Goal: Transaction & Acquisition: Book appointment/travel/reservation

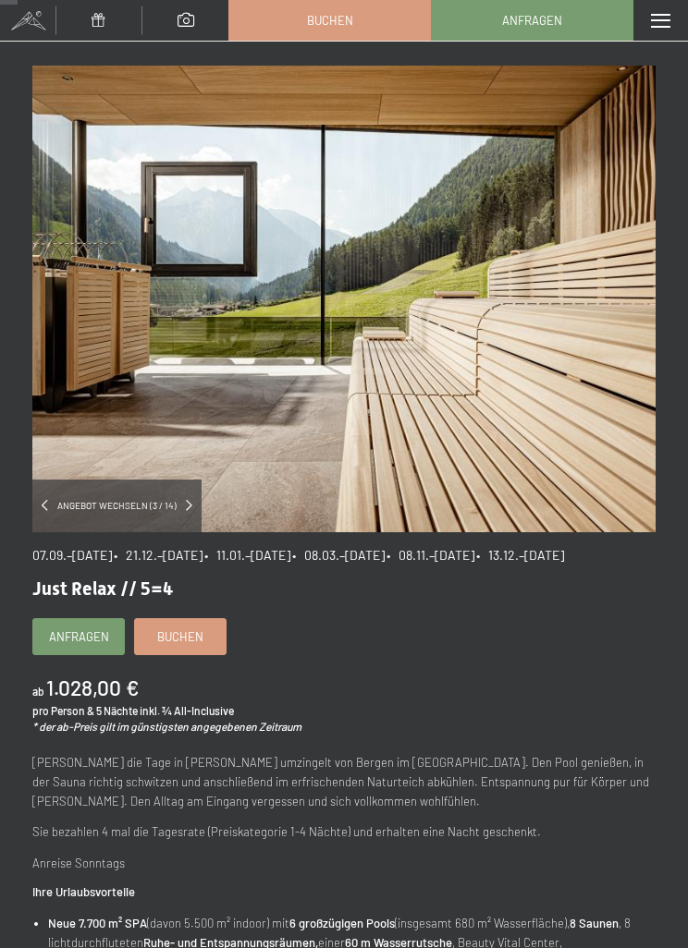
scroll to position [46, 0]
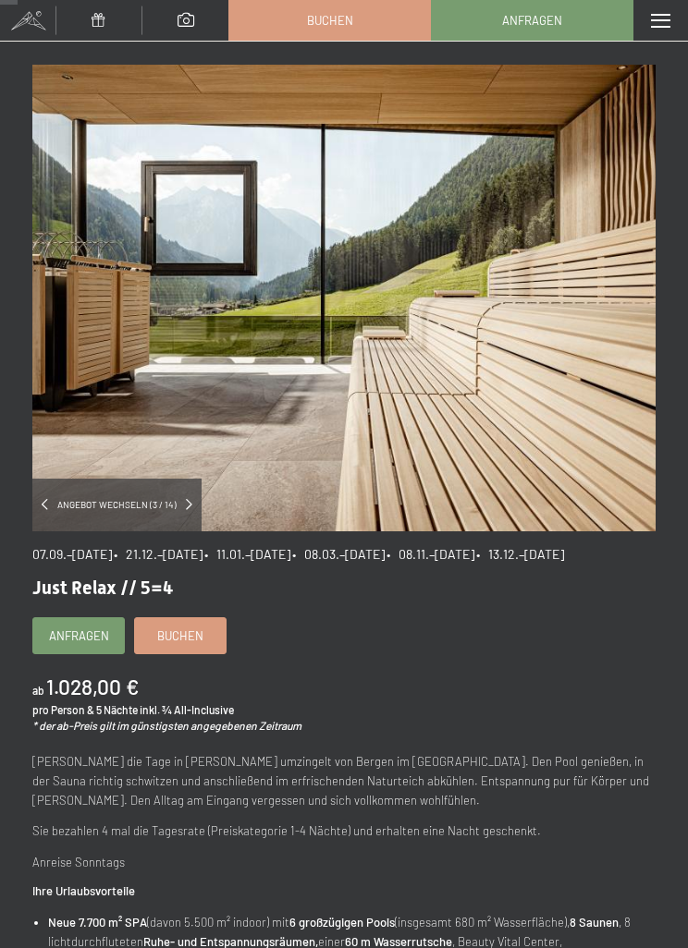
click at [352, 24] on span "Buchen" at bounding box center [330, 20] width 46 height 17
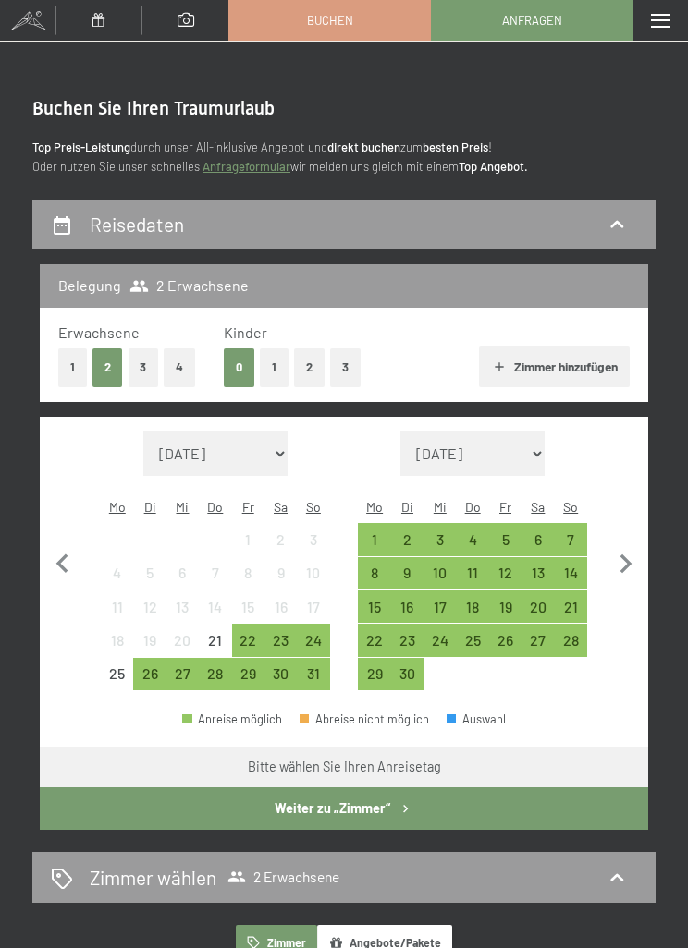
click at [629, 548] on icon "button" at bounding box center [625, 564] width 39 height 39
select select "2025-09-01"
select select "2025-10-01"
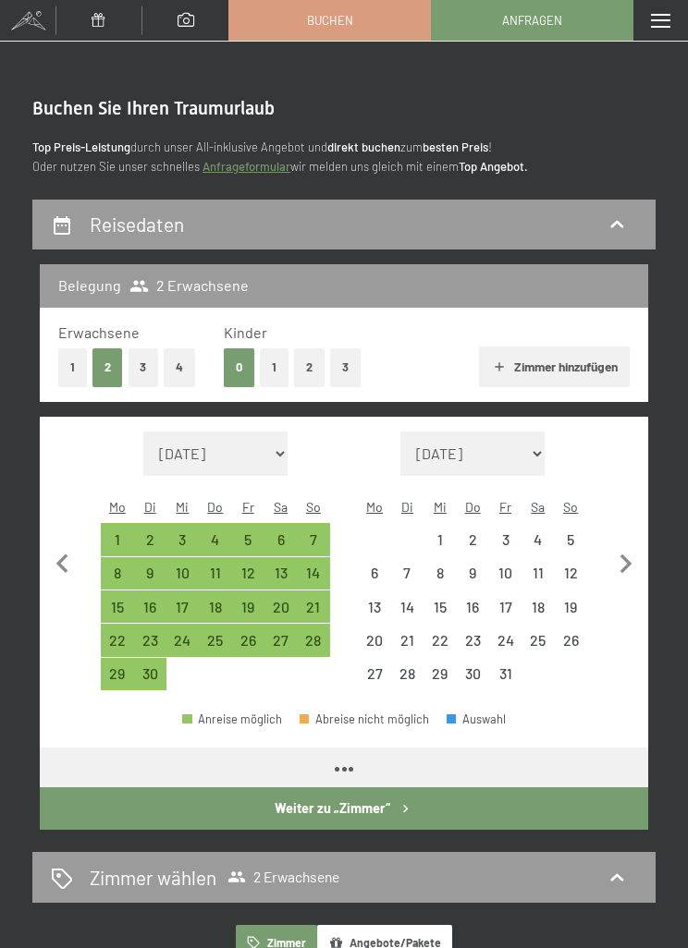
select select "2025-09-01"
select select "2025-10-01"
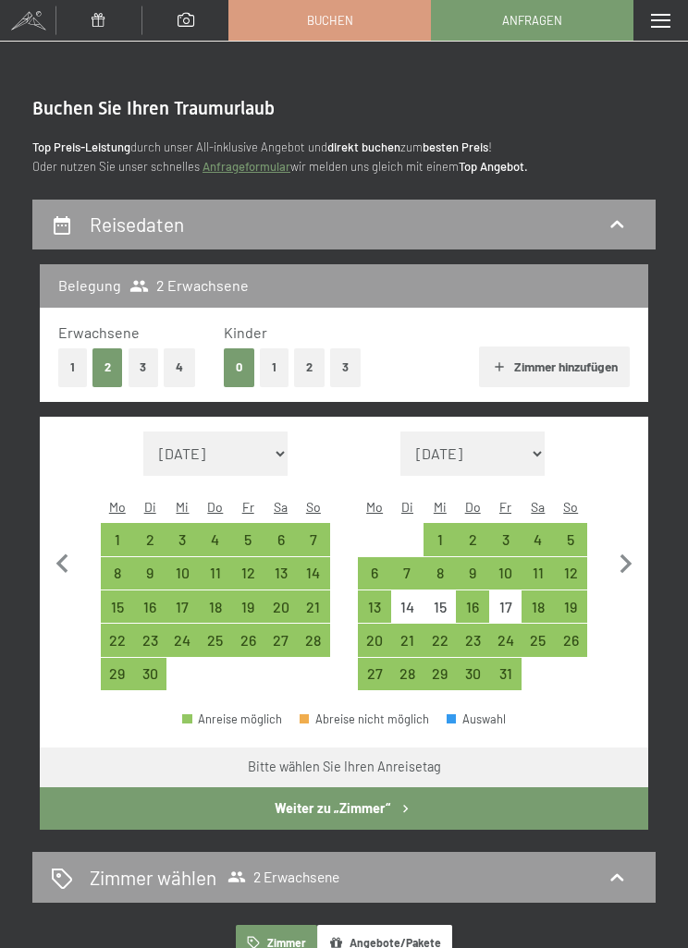
click at [636, 546] on icon "button" at bounding box center [625, 564] width 39 height 39
select select "2025-10-01"
select select "2025-11-01"
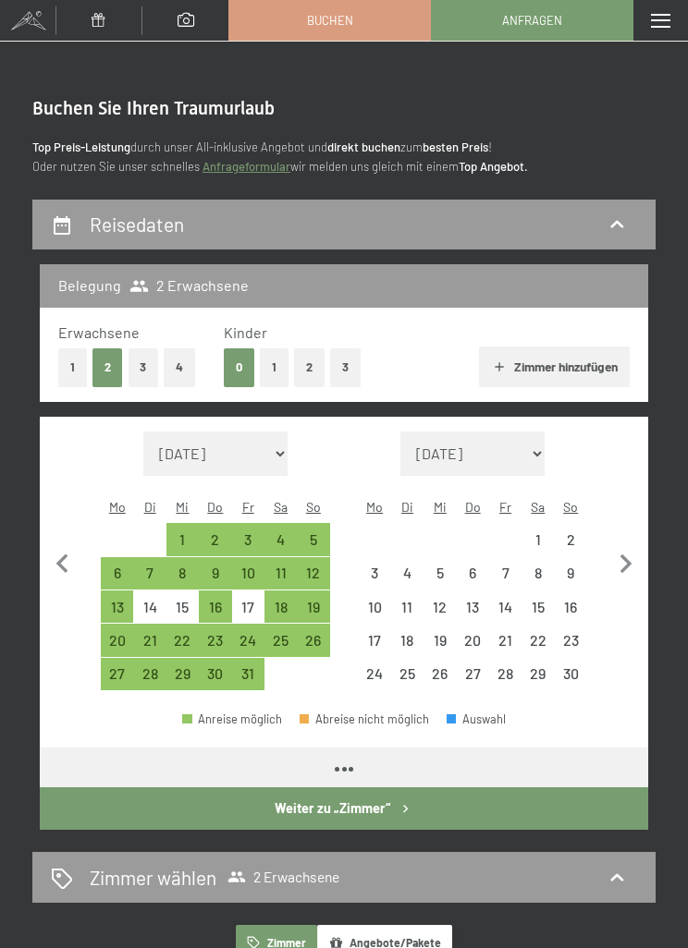
select select "2025-10-01"
select select "2025-11-01"
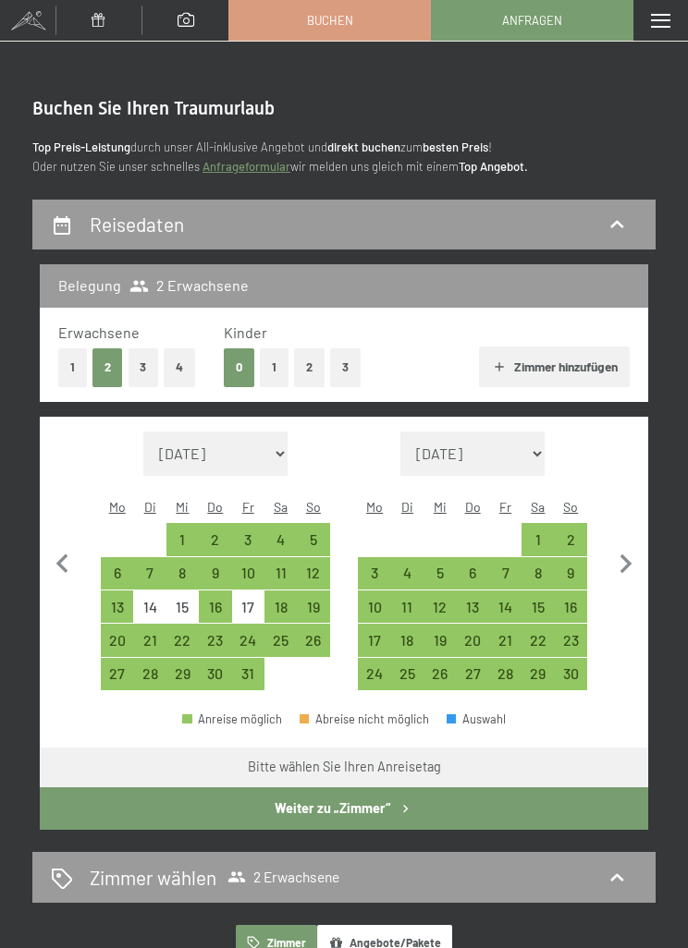
click at [450, 600] on div "12" at bounding box center [439, 614] width 29 height 29
select select "2025-10-01"
select select "2025-11-01"
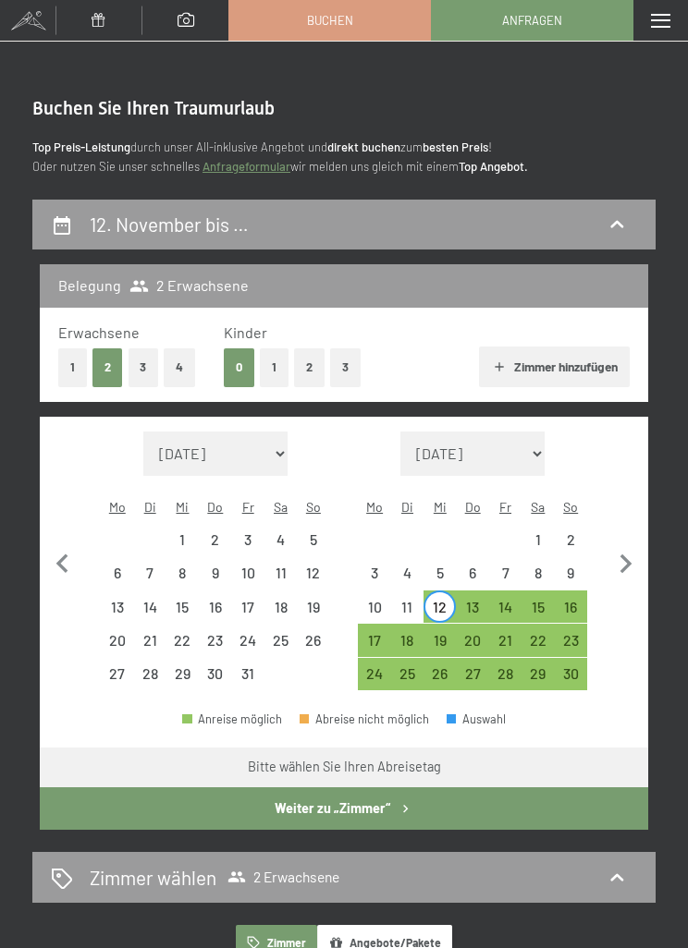
click at [512, 566] on div "7" at bounding box center [505, 580] width 29 height 29
select select "2025-10-01"
select select "2025-11-01"
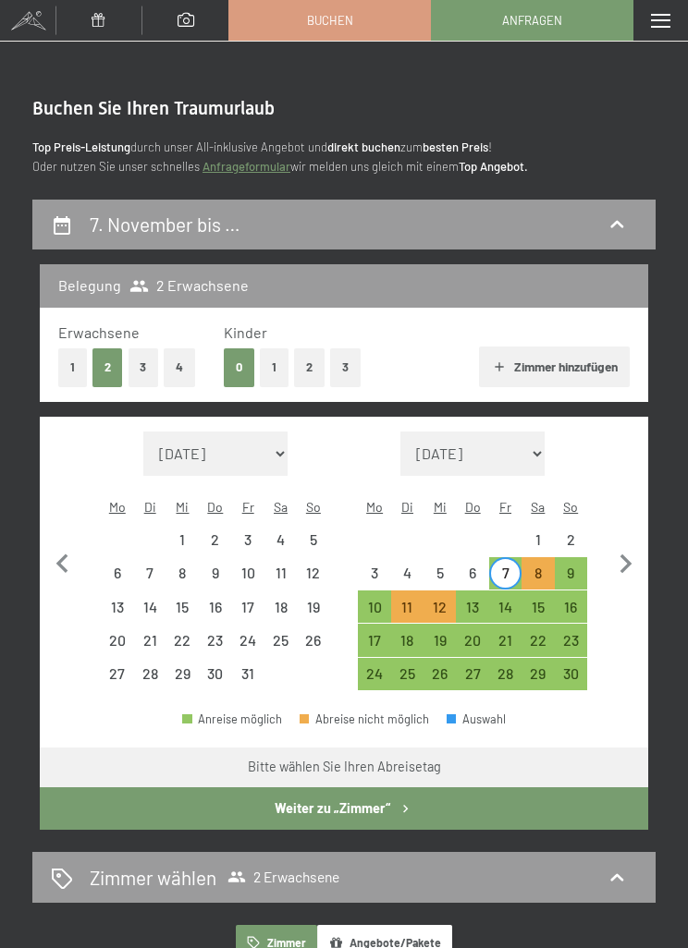
click at [448, 600] on div "12" at bounding box center [439, 614] width 29 height 29
select select "2025-10-01"
select select "2025-11-01"
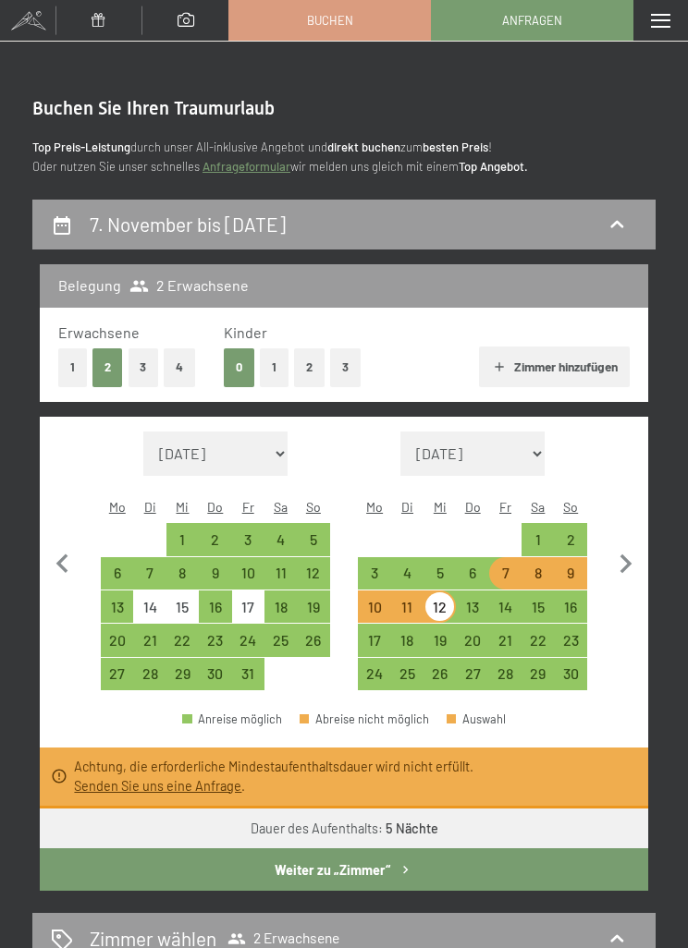
click at [491, 848] on button "Weiter zu „Zimmer“" at bounding box center [344, 869] width 608 height 43
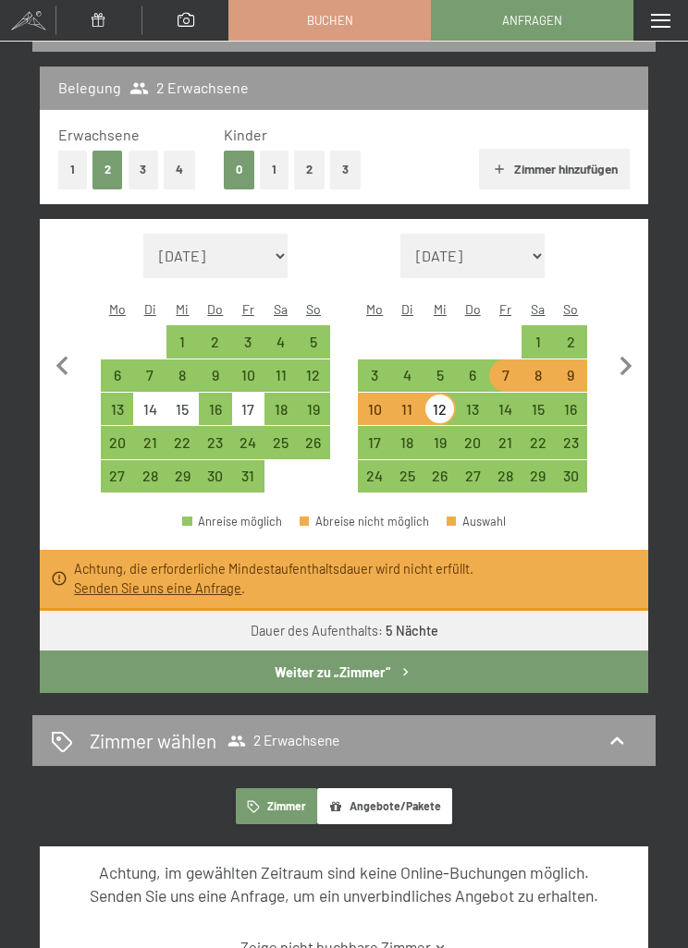
select select "2025-10-01"
select select "2025-11-01"
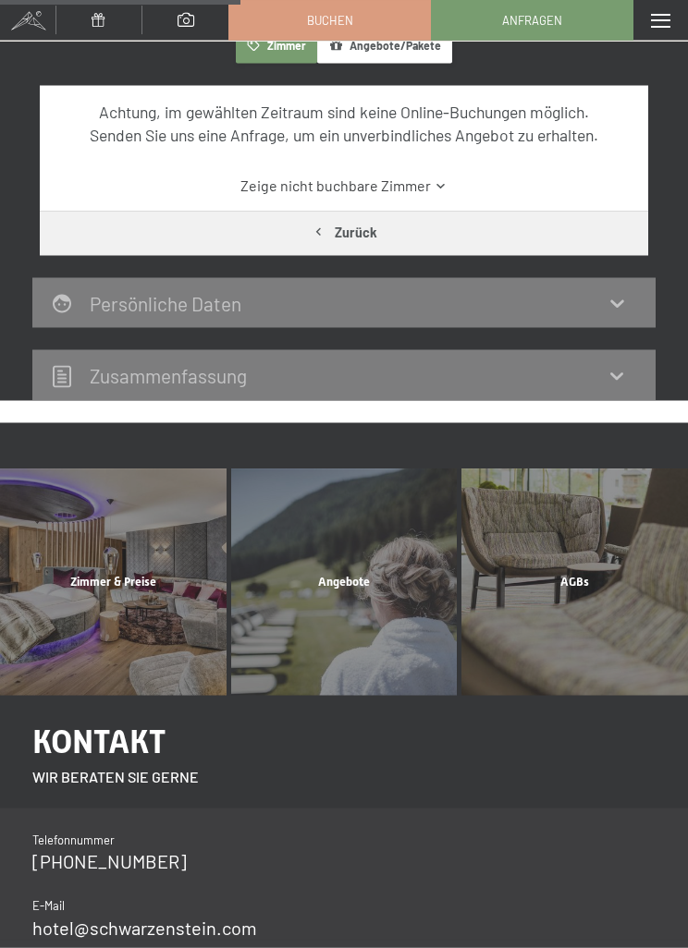
scroll to position [318, 0]
click at [383, 586] on div "Angebote Mehr erfahren" at bounding box center [343, 582] width 231 height 226
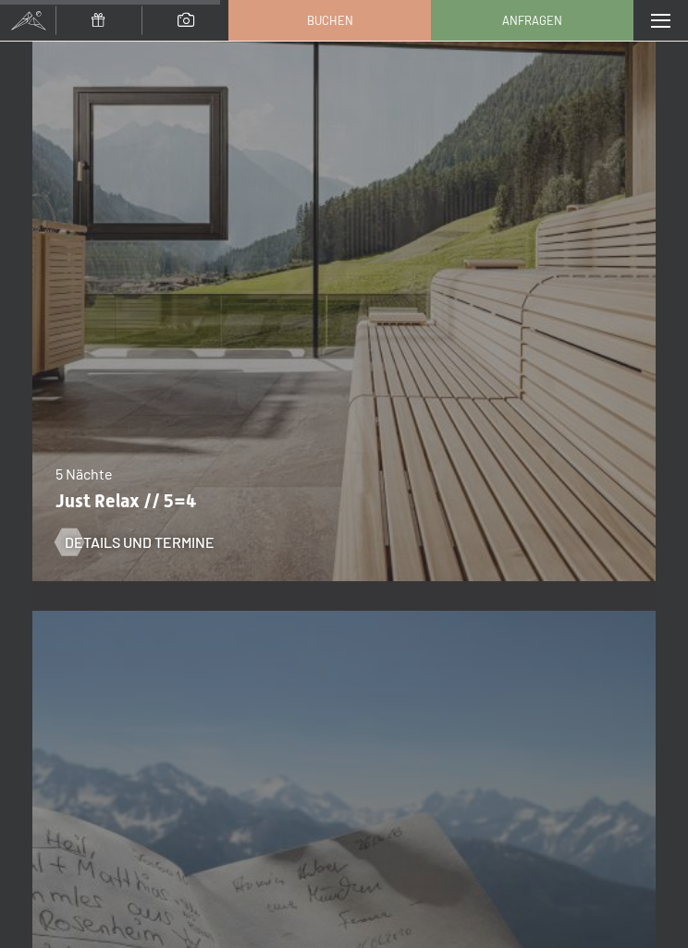
scroll to position [3074, 0]
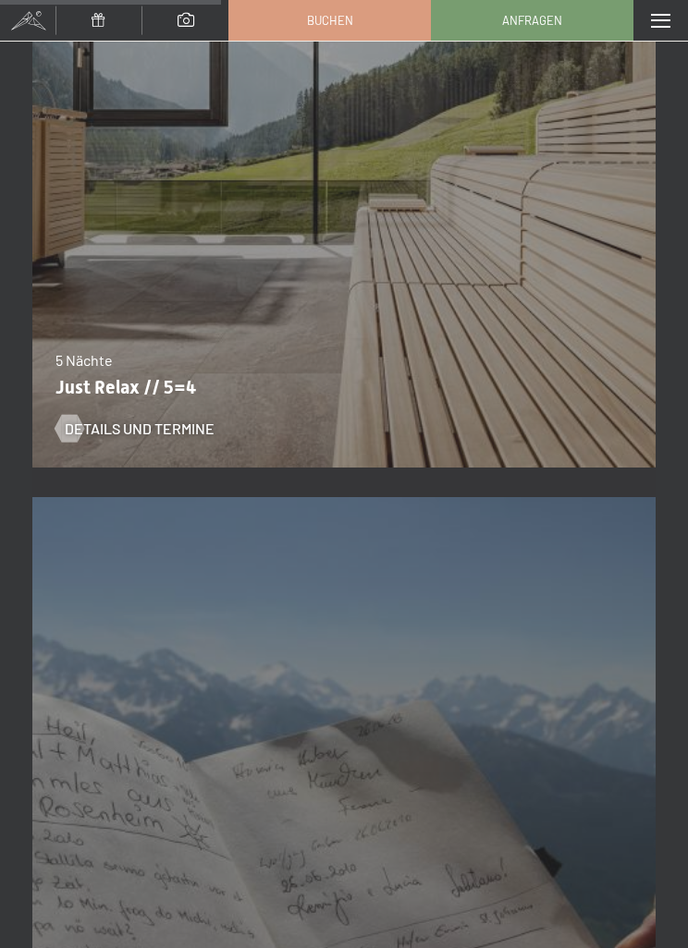
click at [577, 442] on div "07.09.–[DATE] 21.12.–[DATE] 11.01.–[DATE] 08.03.–[DATE] 08.11.–[DATE] 13.12.–[D…" at bounding box center [343, 156] width 623 height 653
click at [175, 433] on span "Details und Termine" at bounding box center [140, 429] width 150 height 20
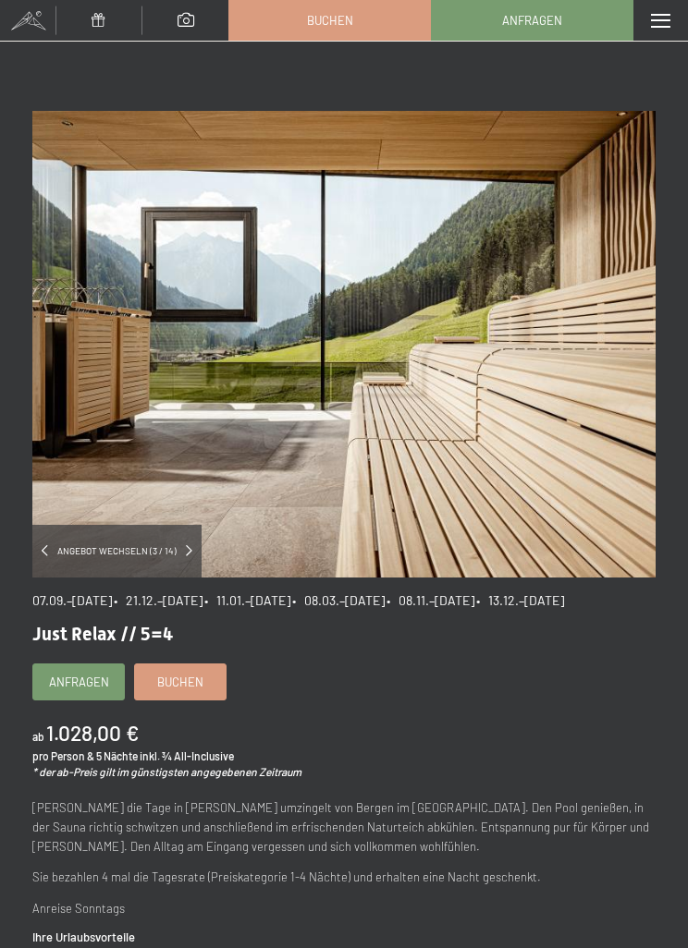
click at [669, 22] on span at bounding box center [660, 21] width 19 height 14
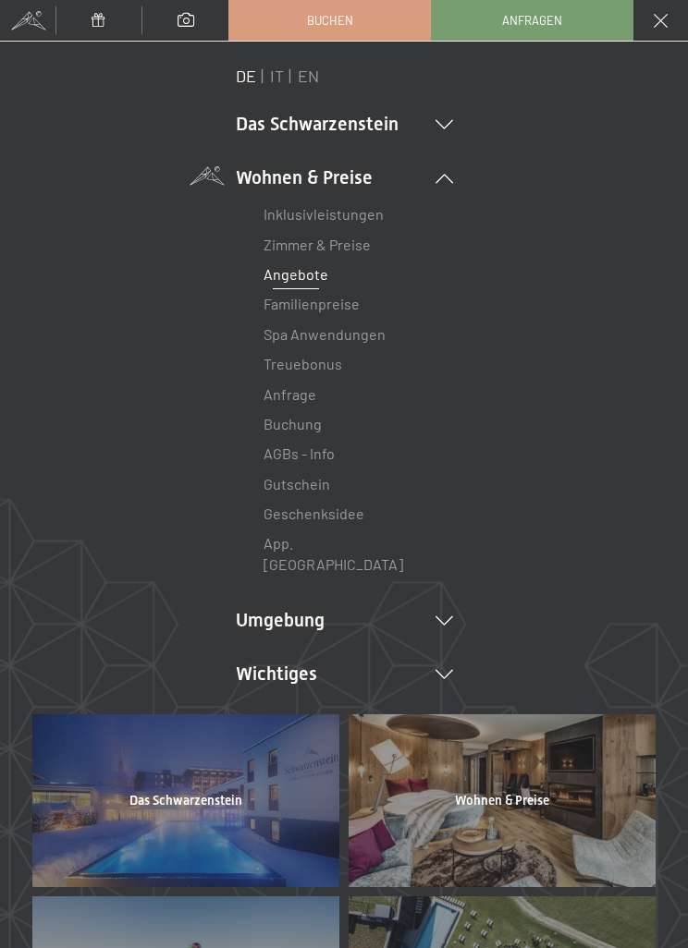
click at [451, 124] on icon at bounding box center [444, 124] width 18 height 9
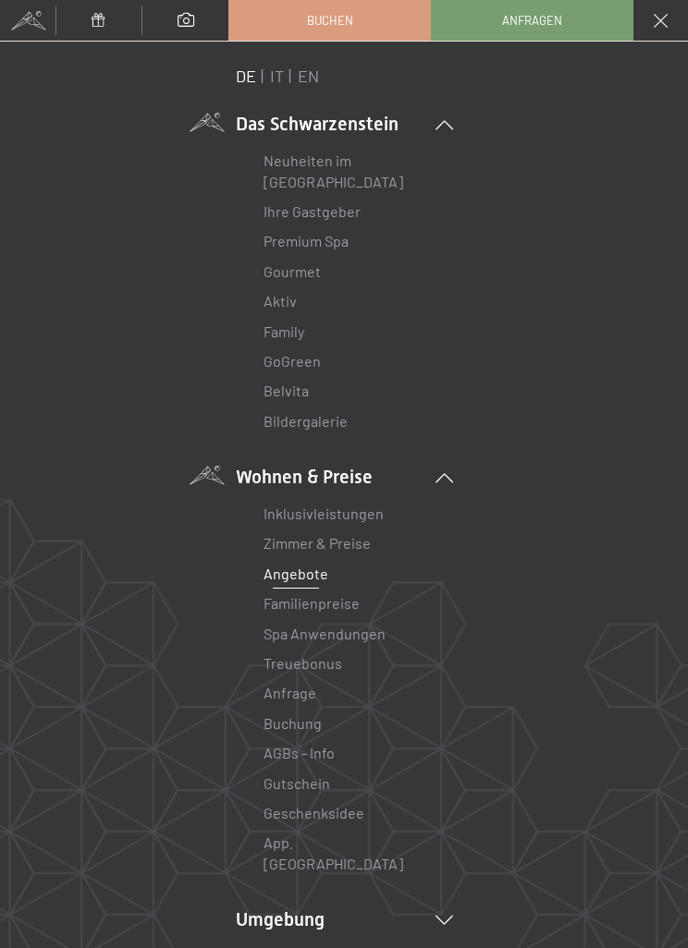
click at [344, 177] on link "Neuheiten im [GEOGRAPHIC_DATA]" at bounding box center [333, 171] width 140 height 38
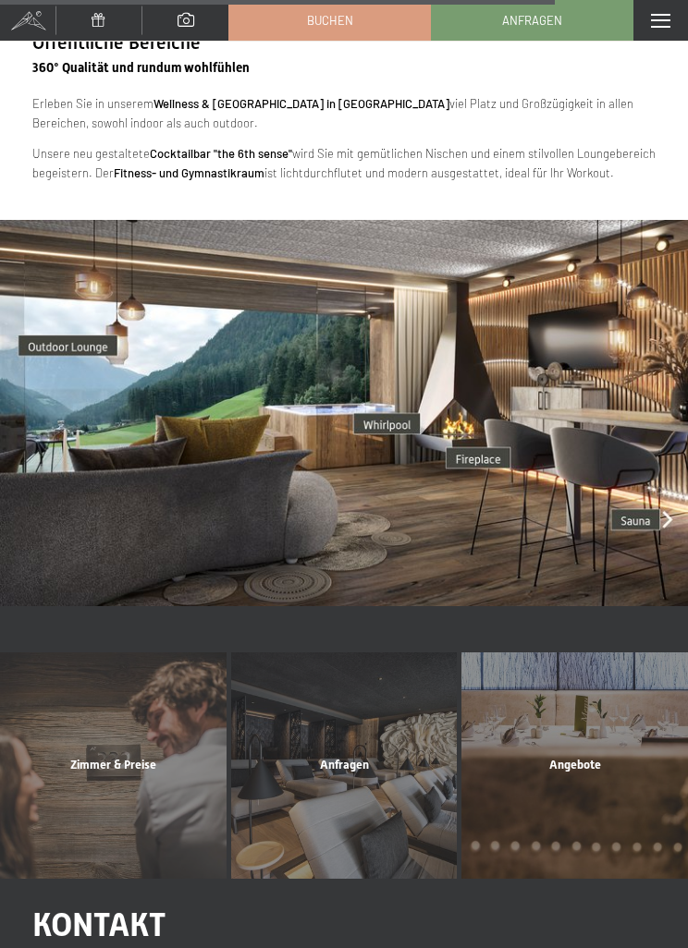
scroll to position [3068, 0]
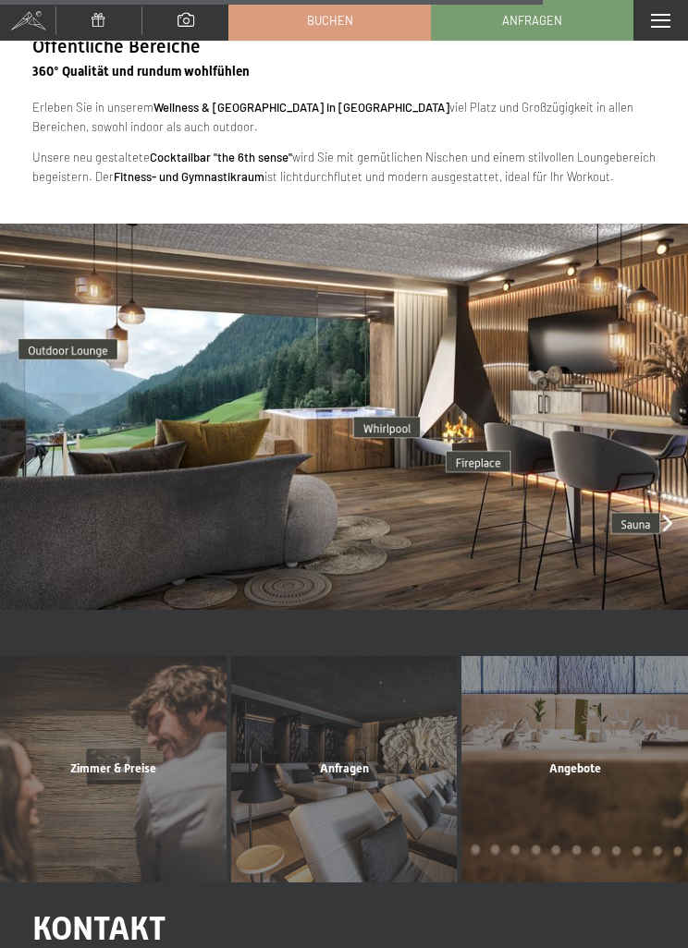
click at [661, 29] on div "Menü" at bounding box center [660, 20] width 55 height 41
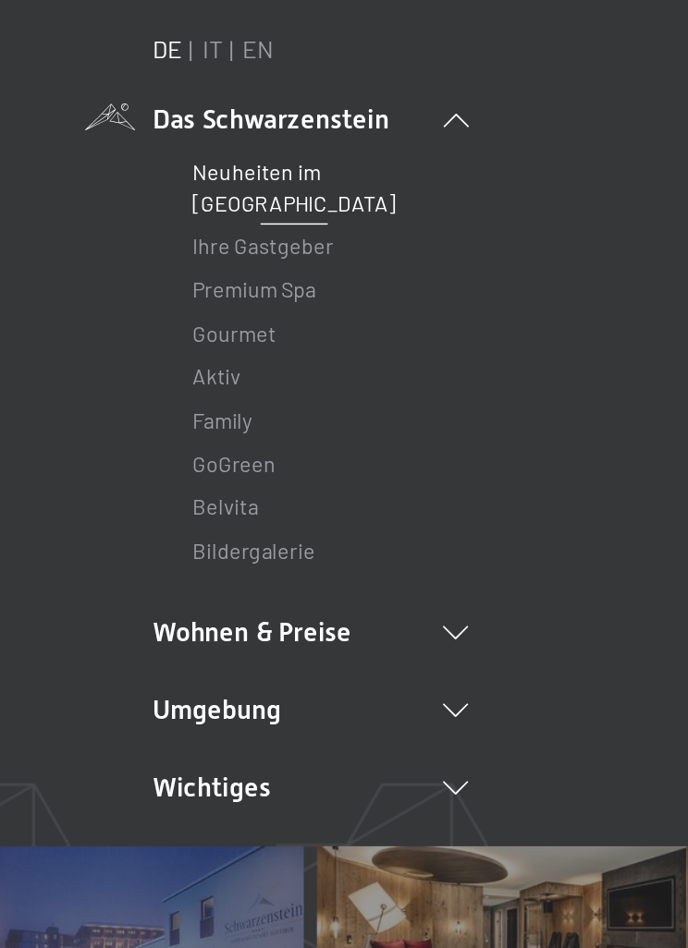
click at [263, 412] on link "Bildergalerie" at bounding box center [305, 421] width 84 height 18
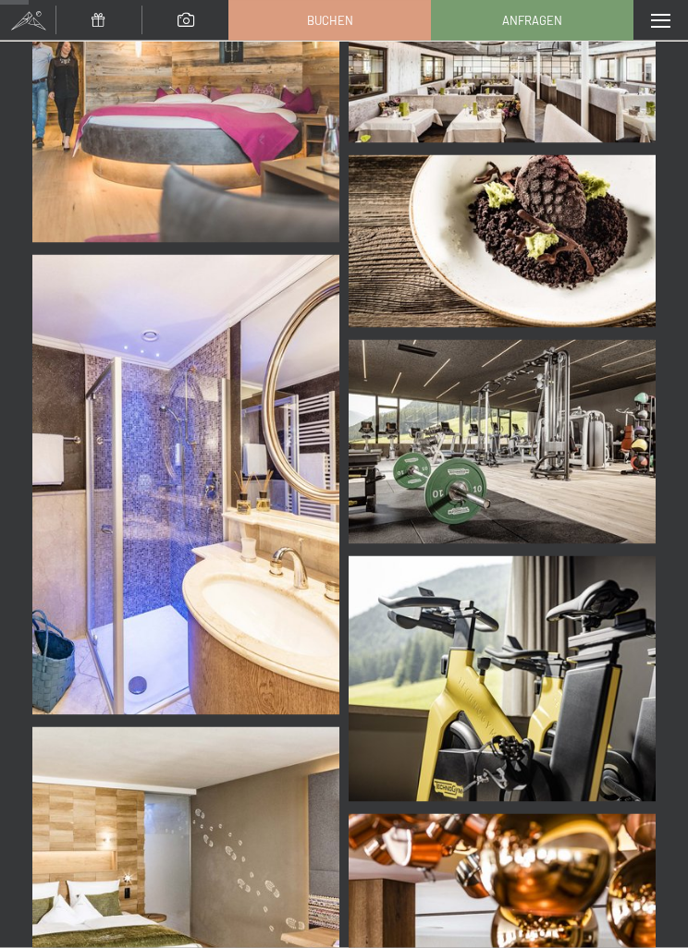
scroll to position [2390, 0]
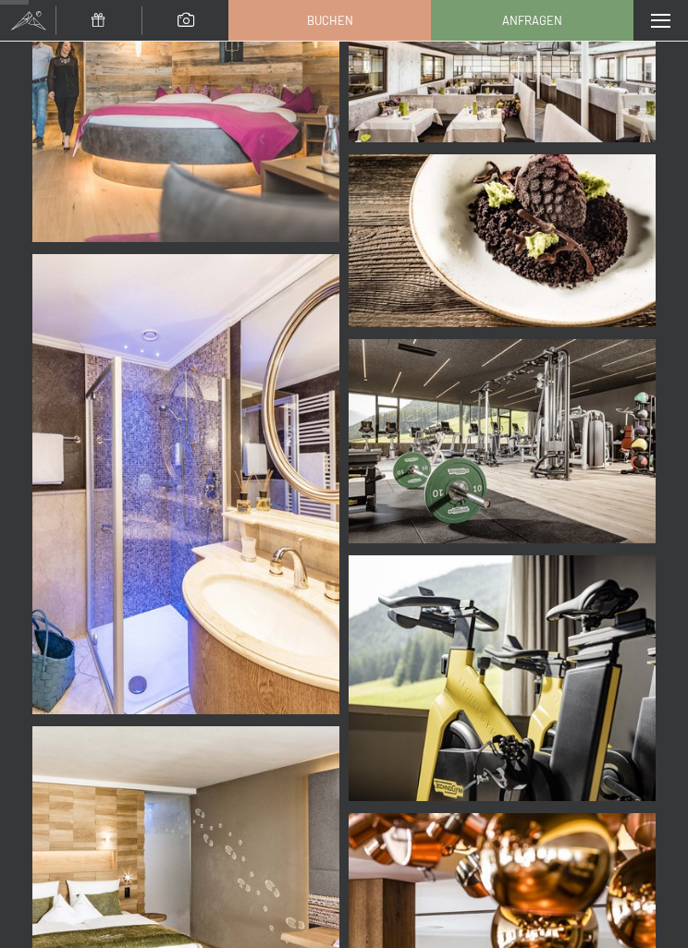
click at [655, 31] on div "Menü" at bounding box center [660, 20] width 55 height 41
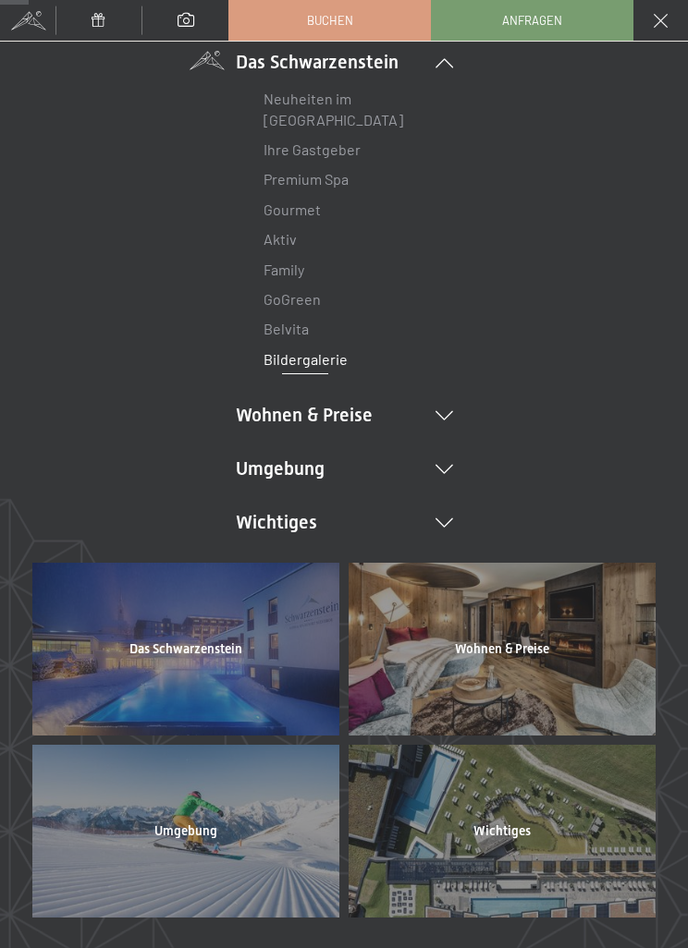
scroll to position [63, 0]
click at [430, 421] on li "Wohnen & Preise Inklusivleistungen Zimmer & Preise Liste Angebote Liste Familie…" at bounding box center [344, 414] width 217 height 26
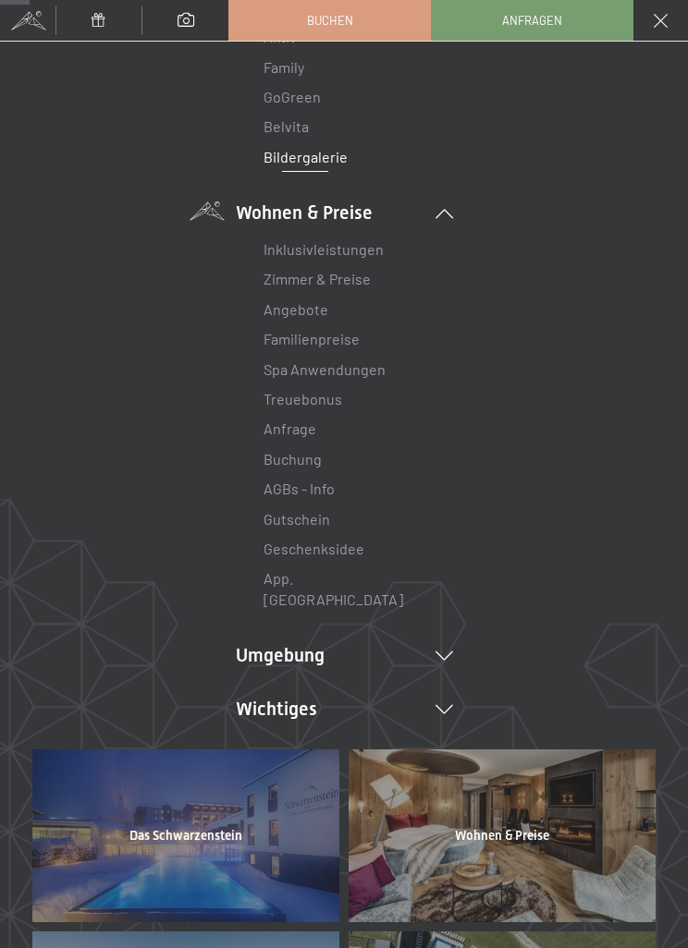
scroll to position [2408, 0]
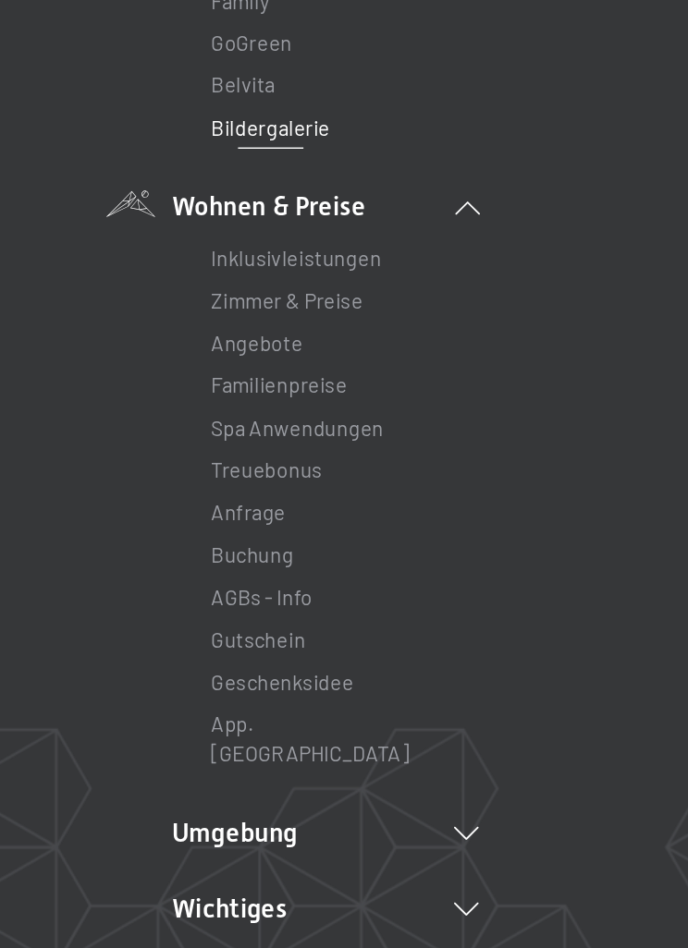
click at [263, 270] on link "Zimmer & Preise" at bounding box center [316, 279] width 107 height 18
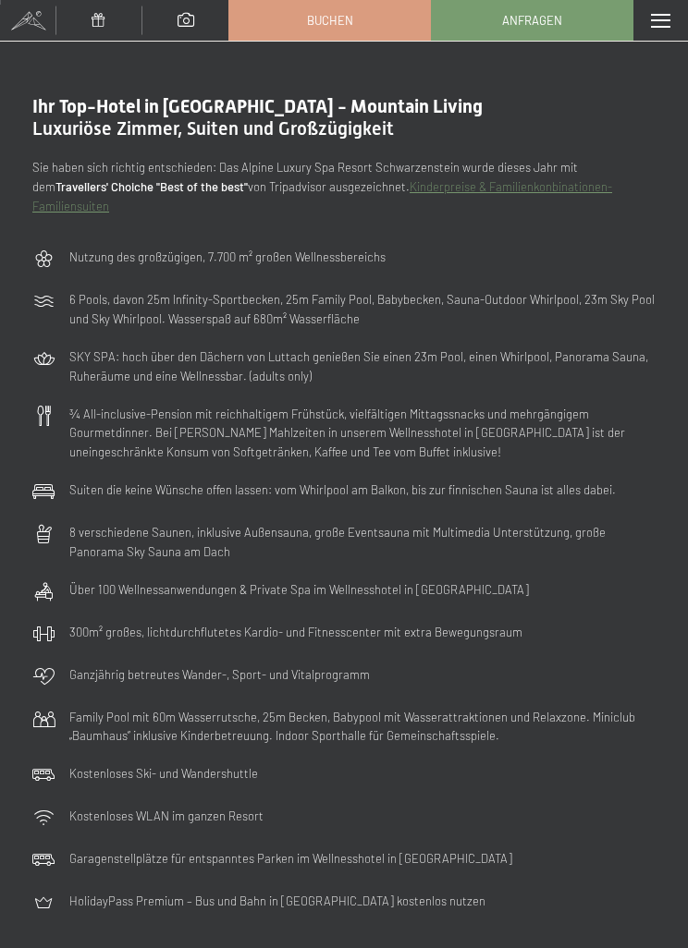
click at [610, 716] on p "Family Pool mit 60m Wasserrutsche, 25m Becken, Babypool mit Wasserattraktionen …" at bounding box center [362, 727] width 586 height 39
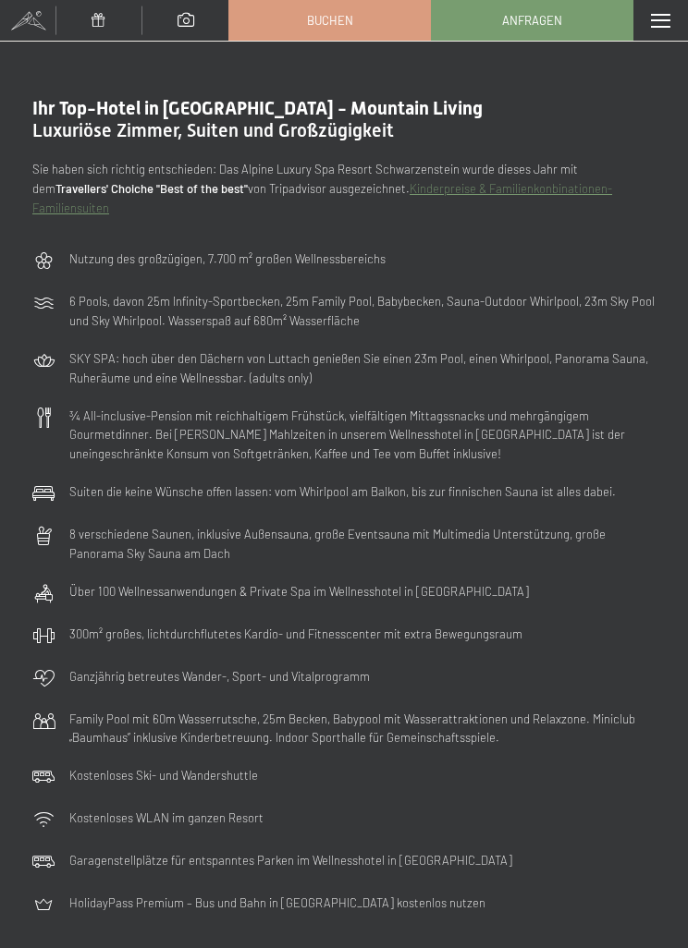
click at [675, 19] on div "Menü" at bounding box center [660, 20] width 55 height 41
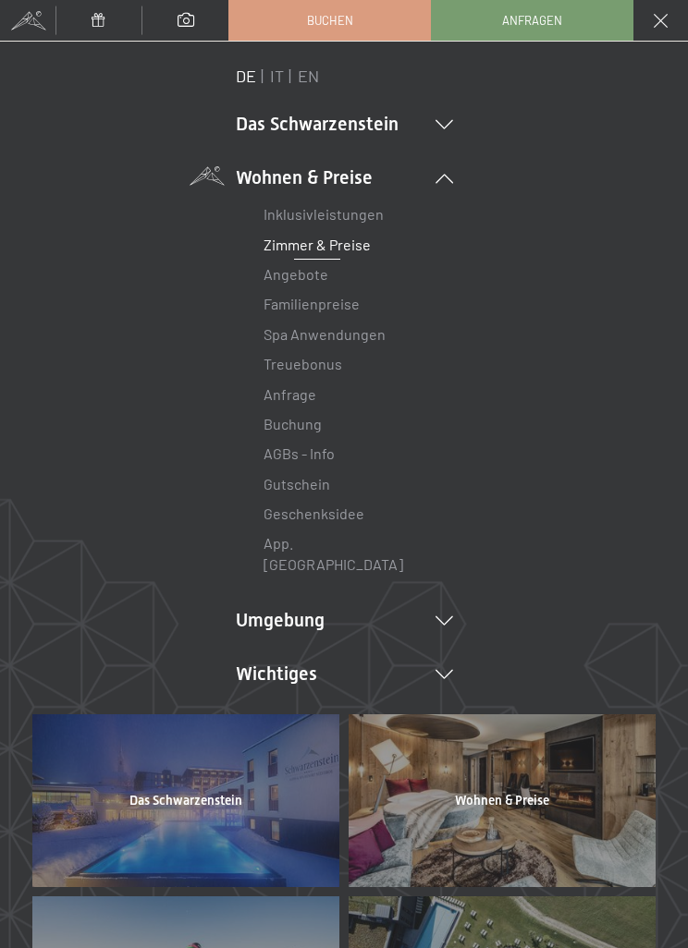
click at [318, 273] on link "Angebote" at bounding box center [295, 274] width 65 height 18
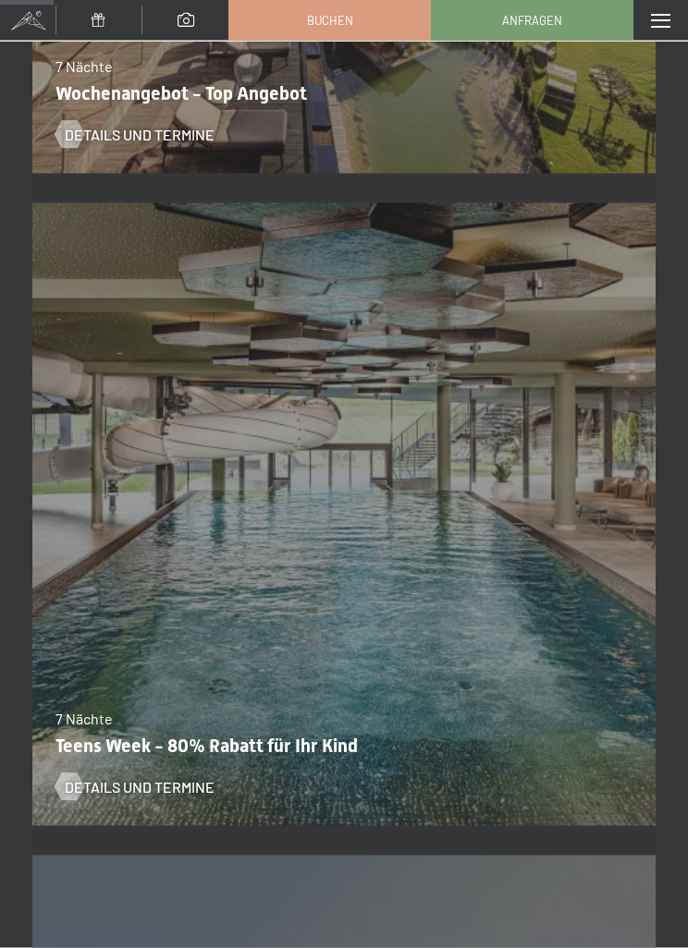
scroll to position [751, 0]
